Goal: Transaction & Acquisition: Purchase product/service

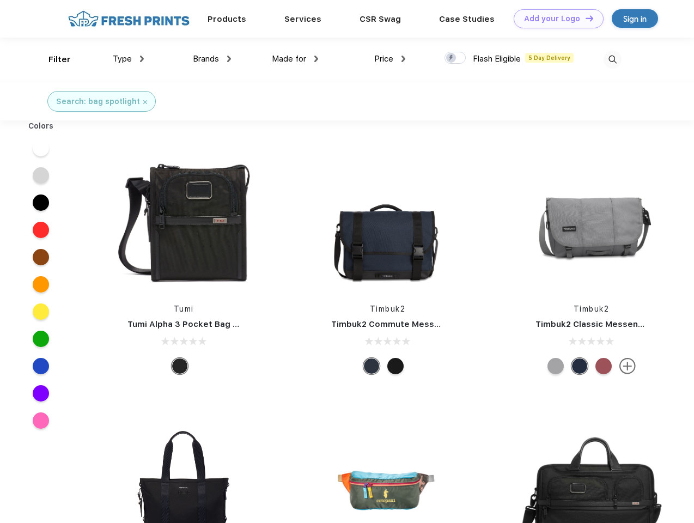
scroll to position [1, 0]
click at [554, 19] on link "Add your Logo Design Tool" at bounding box center [559, 18] width 90 height 19
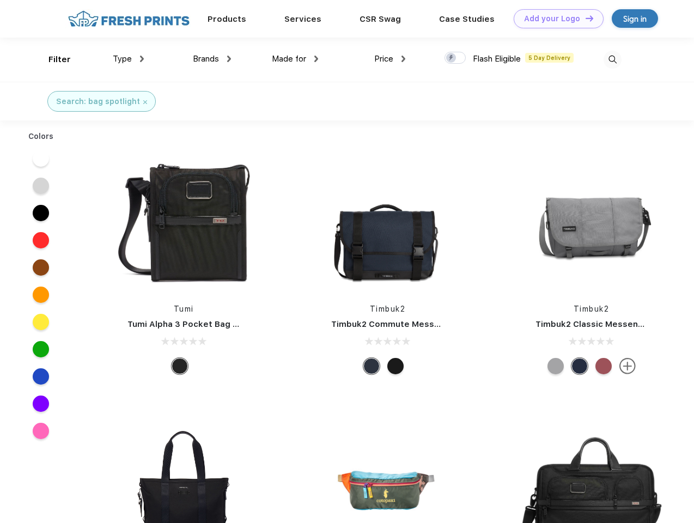
click at [0, 0] on div "Design Tool" at bounding box center [0, 0] width 0 height 0
click at [584, 18] on link "Add your Logo Design Tool" at bounding box center [559, 18] width 90 height 19
click at [52, 59] on div "Filter" at bounding box center [59, 59] width 22 height 13
click at [129, 59] on span "Type" at bounding box center [122, 59] width 19 height 10
click at [212, 59] on span "Brands" at bounding box center [206, 59] width 26 height 10
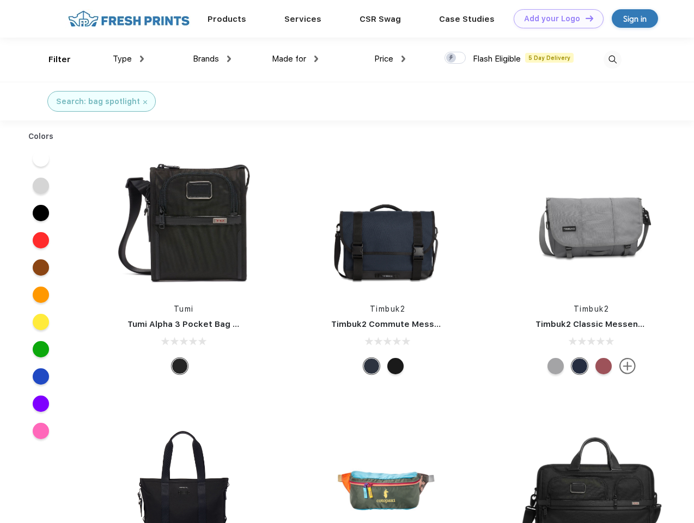
click at [295, 59] on span "Made for" at bounding box center [289, 59] width 34 height 10
click at [390, 59] on span "Price" at bounding box center [383, 59] width 19 height 10
click at [455, 58] on div at bounding box center [454, 58] width 21 height 12
click at [451, 58] on input "checkbox" at bounding box center [447, 54] width 7 height 7
click at [612, 59] on img at bounding box center [612, 60] width 18 height 18
